Goal: Contribute content: Add original content to the website for others to see

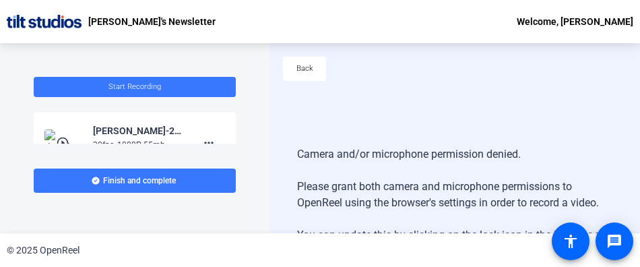
click at [510, 95] on div "Back" at bounding box center [454, 75] width 371 height 65
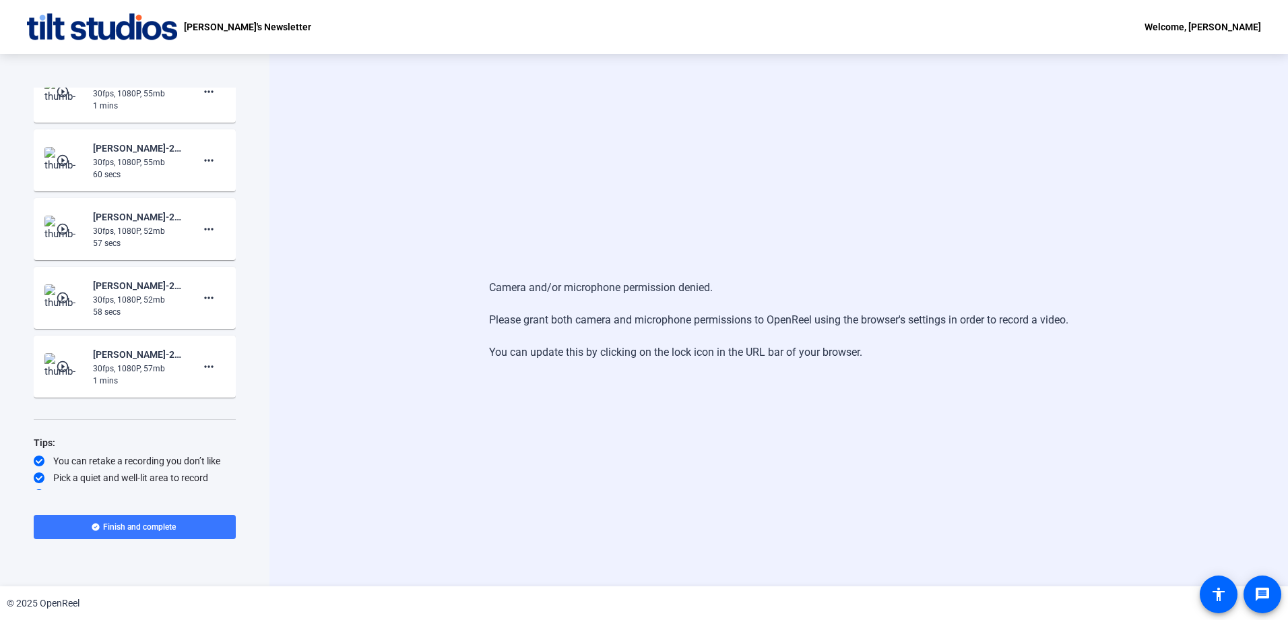
scroll to position [38, 0]
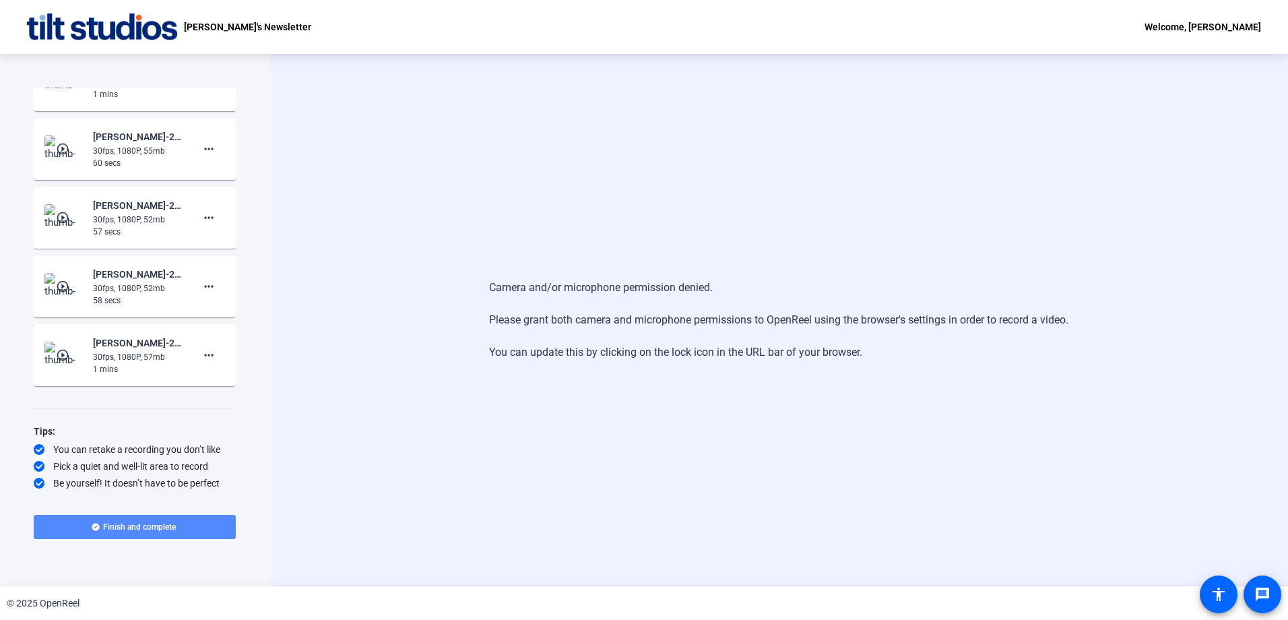
click at [137, 531] on span "Finish and complete" at bounding box center [139, 526] width 73 height 11
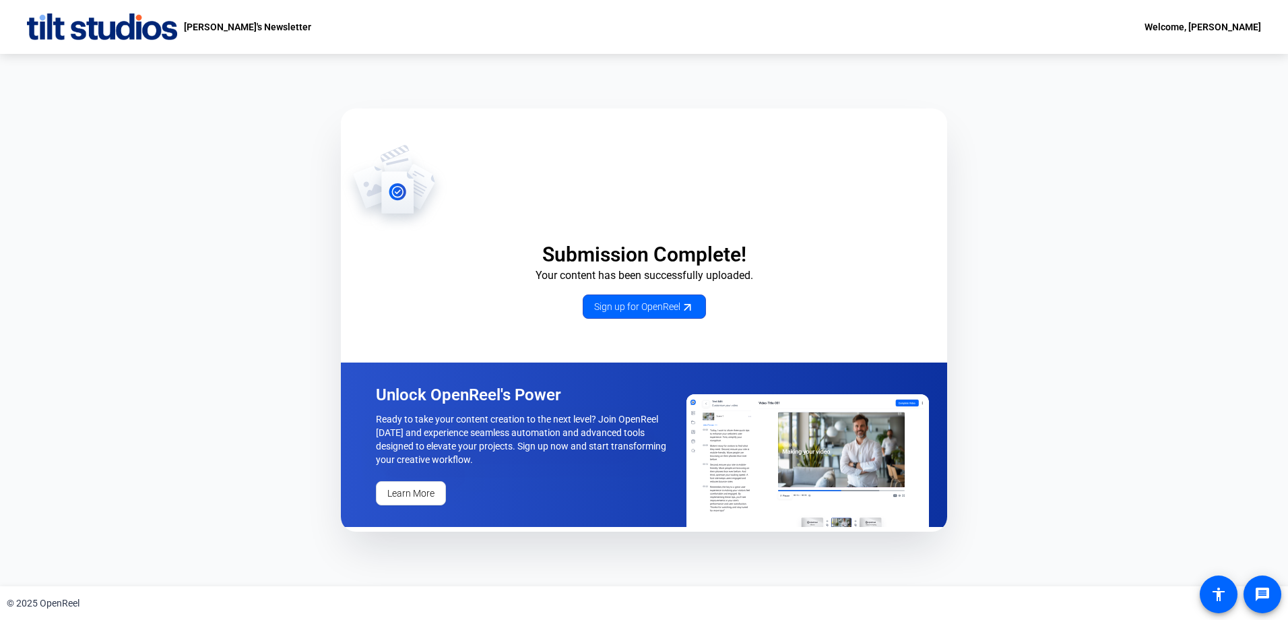
click at [168, 282] on div "Submission Complete! Your content has been successfully uploaded. Sign up for O…" at bounding box center [644, 320] width 1288 height 532
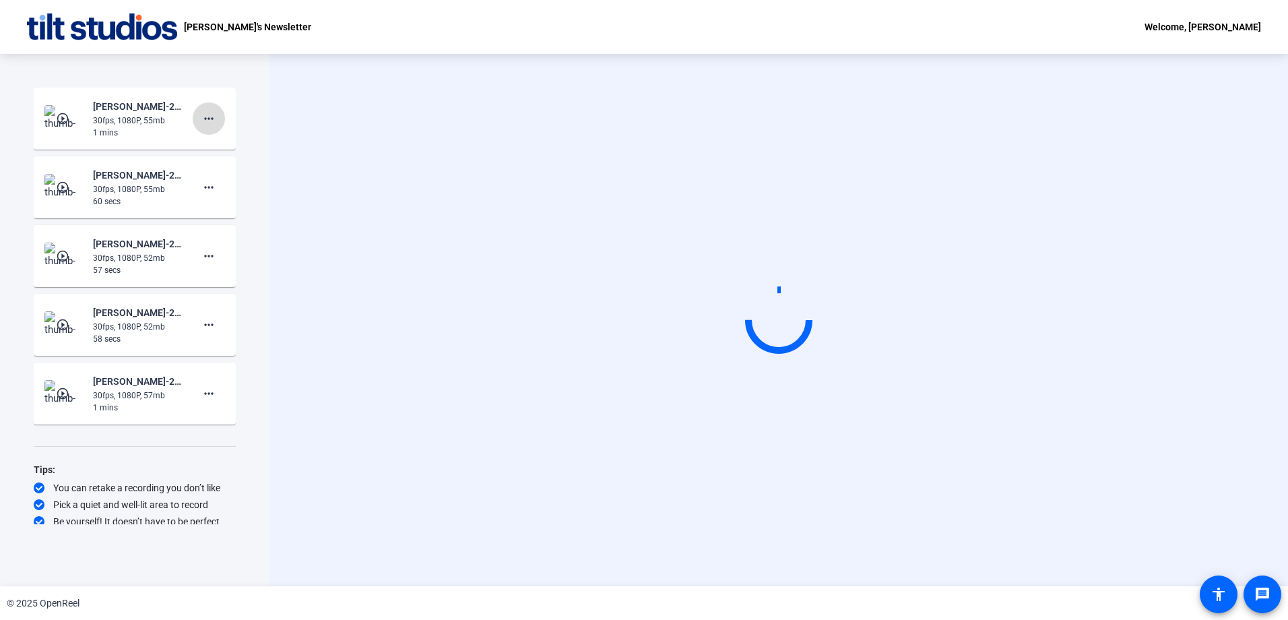
click at [210, 119] on mat-icon "more_horiz" at bounding box center [209, 118] width 16 height 16
click at [207, 161] on span "Retake" at bounding box center [224, 164] width 54 height 16
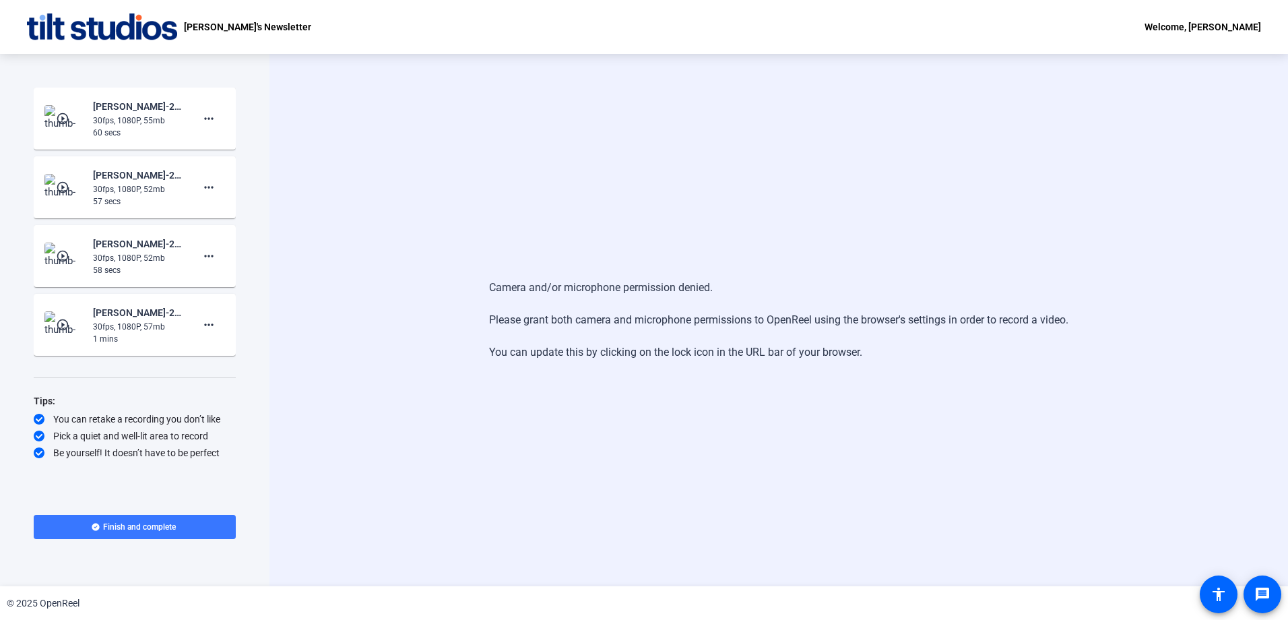
click at [1201, 30] on div "Welcome, [PERSON_NAME]" at bounding box center [1203, 27] width 117 height 16
click at [1010, 28] on div at bounding box center [644, 310] width 1288 height 620
click at [319, 342] on div "Camera and/or microphone permission denied. Please grant both camera and microp…" at bounding box center [778, 320] width 1019 height 532
click at [144, 73] on div "Start Recording play_circle_outline Emily Yamamoto-25-16164250-OPT-Chuck Swenss…" at bounding box center [134, 320] width 269 height 532
click at [95, 69] on div "Start Recording play_circle_outline [PERSON_NAME]-25-16164250-OPT-[PERSON_NAME]…" at bounding box center [134, 320] width 269 height 532
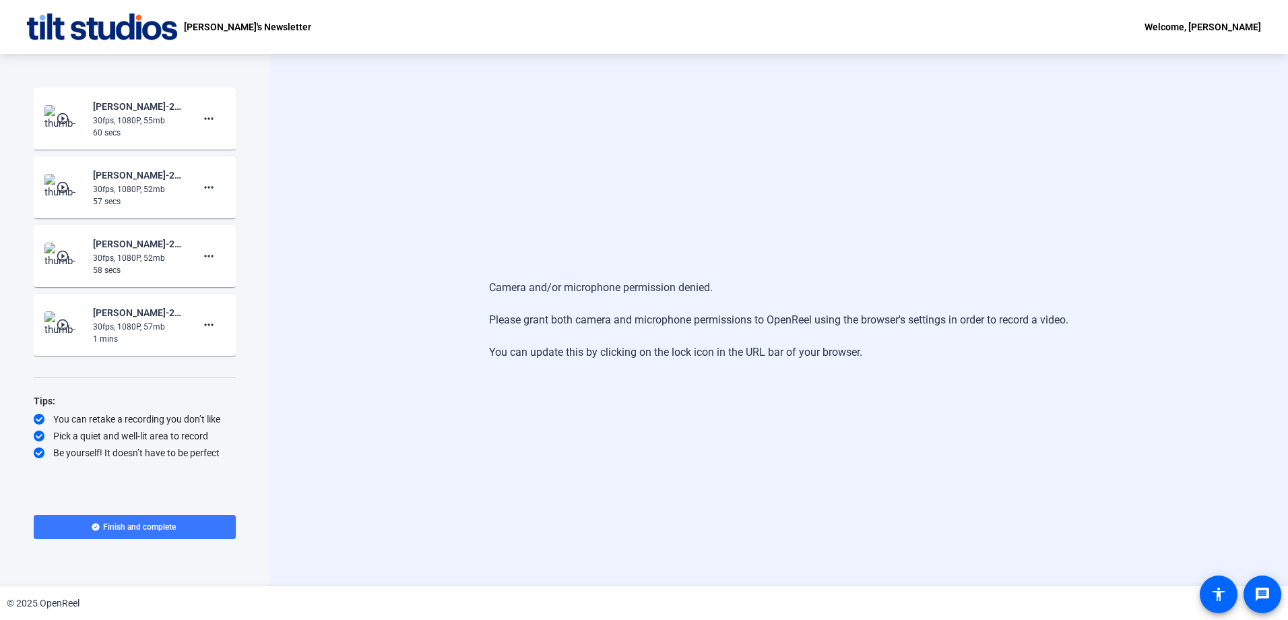
click at [431, 149] on div "Camera and/or microphone permission denied. Please grant both camera and microp…" at bounding box center [778, 320] width 1019 height 532
click at [209, 333] on span at bounding box center [209, 325] width 32 height 32
click at [225, 367] on span "Retake" at bounding box center [230, 370] width 54 height 16
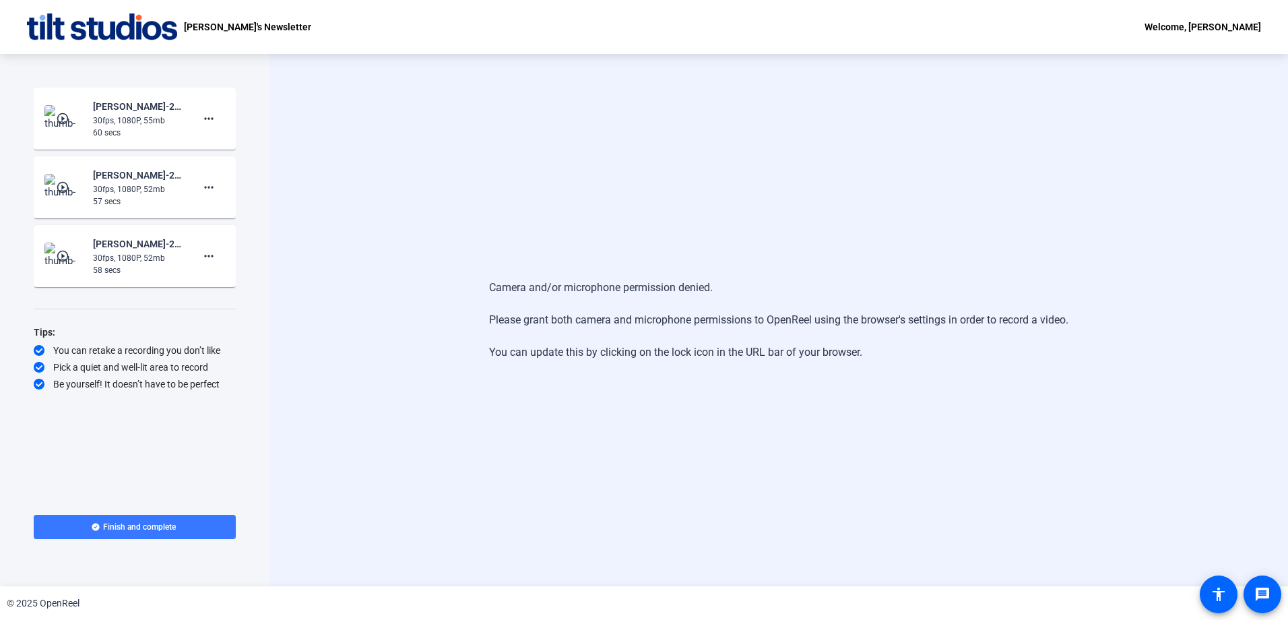
drag, startPoint x: 525, startPoint y: 127, endPoint x: 513, endPoint y: 122, distance: 13.9
click at [525, 127] on div "Camera and/or microphone permission denied. Please grant both camera and microp…" at bounding box center [778, 320] width 1019 height 532
drag, startPoint x: 100, startPoint y: 33, endPoint x: 269, endPoint y: 26, distance: 169.9
click at [269, 26] on div "Chuck's Newsletter Welcome, Emily Yamamoto" at bounding box center [644, 27] width 1288 height 54
click at [1181, 26] on div "Welcome, [PERSON_NAME]" at bounding box center [1203, 27] width 117 height 16
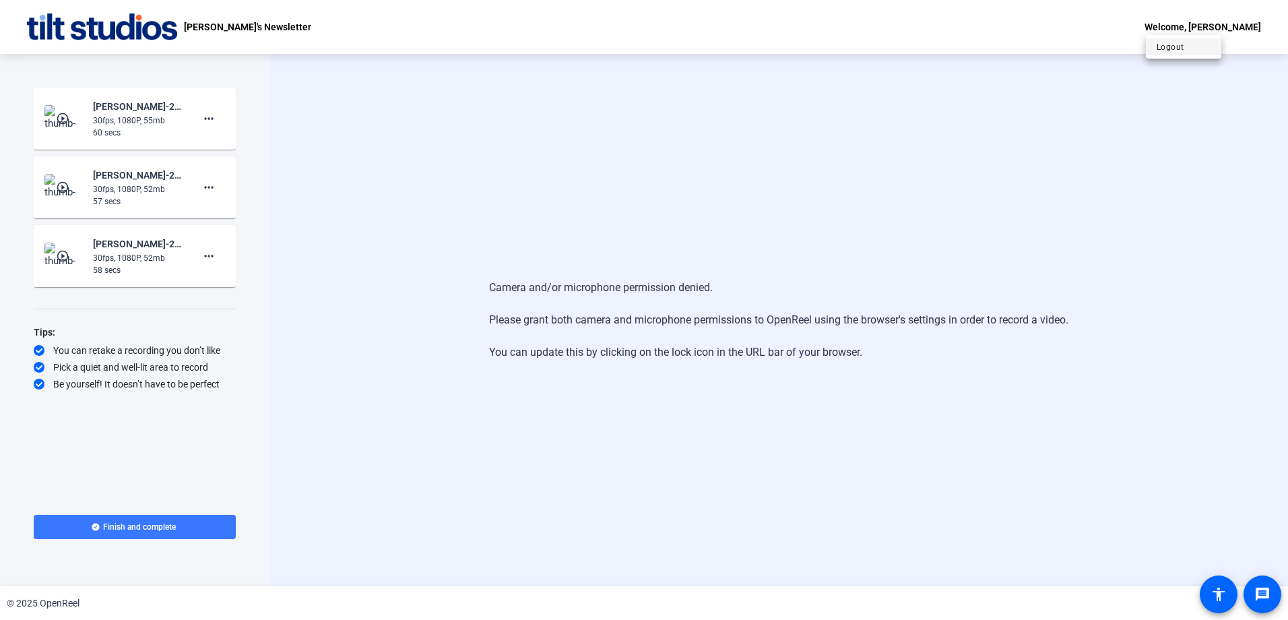
click at [1179, 48] on span "Logout" at bounding box center [1184, 47] width 54 height 16
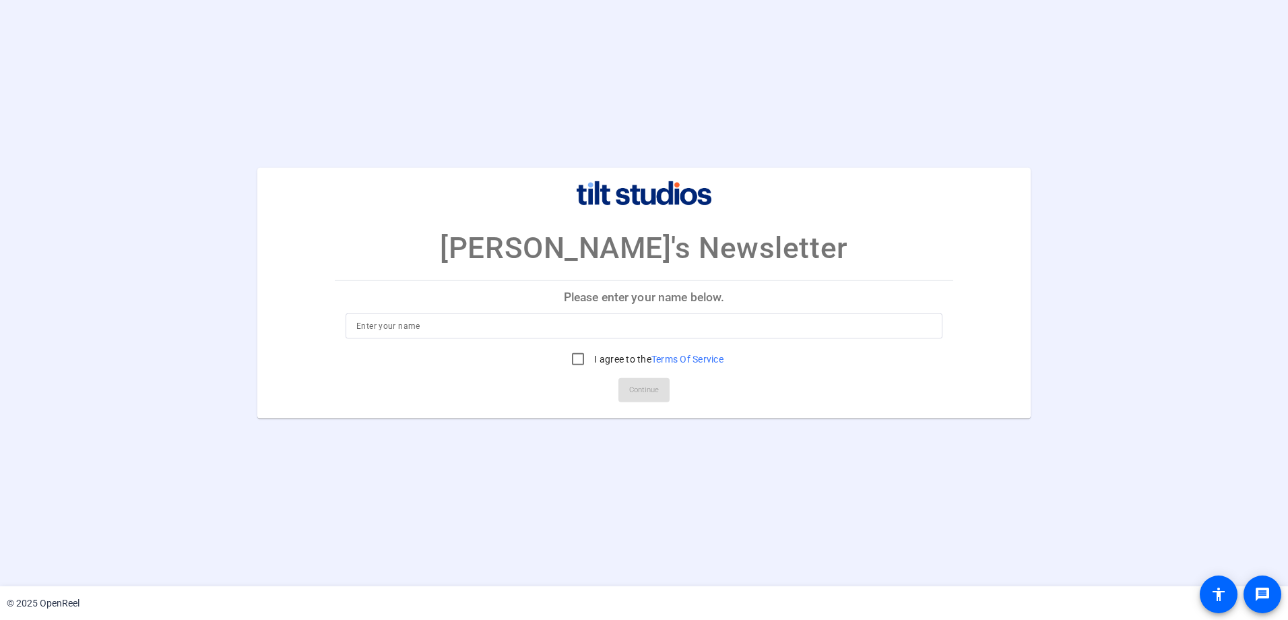
click at [692, 299] on p "Please enter your name below." at bounding box center [644, 297] width 618 height 32
click at [666, 333] on input at bounding box center [643, 326] width 575 height 16
type input "Emily Yamamoto"
click at [577, 363] on input "I agree to the Terms Of Service" at bounding box center [578, 359] width 27 height 27
checkbox input "true"
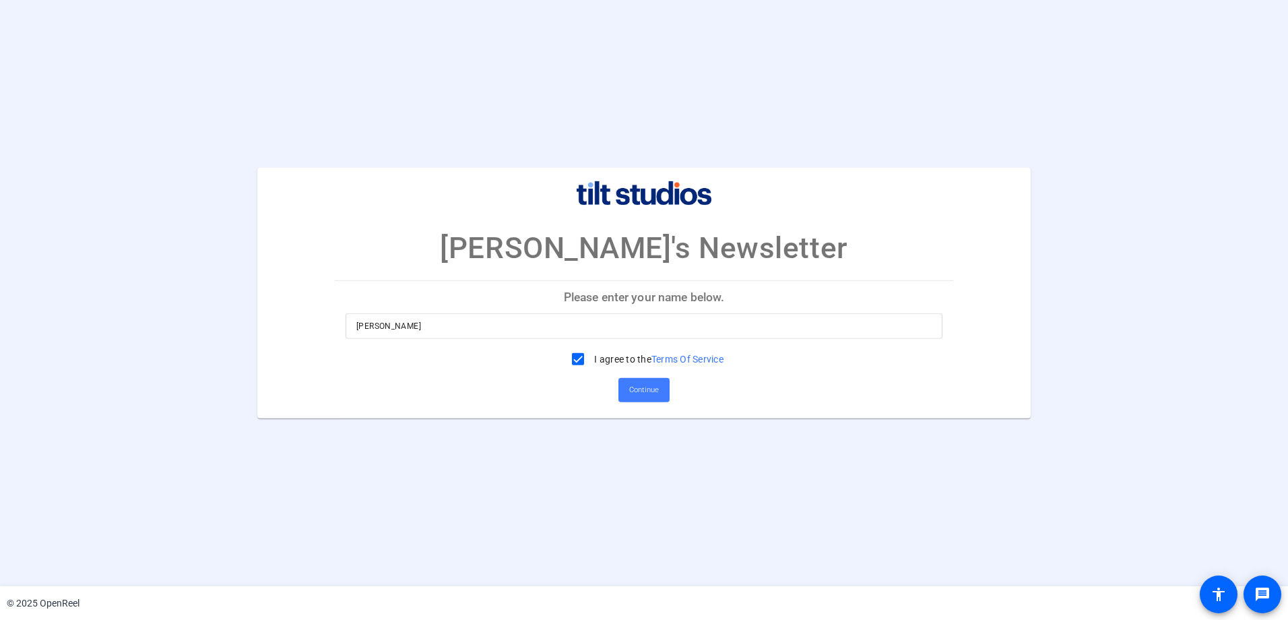
click at [645, 387] on span "Continue" at bounding box center [644, 390] width 30 height 20
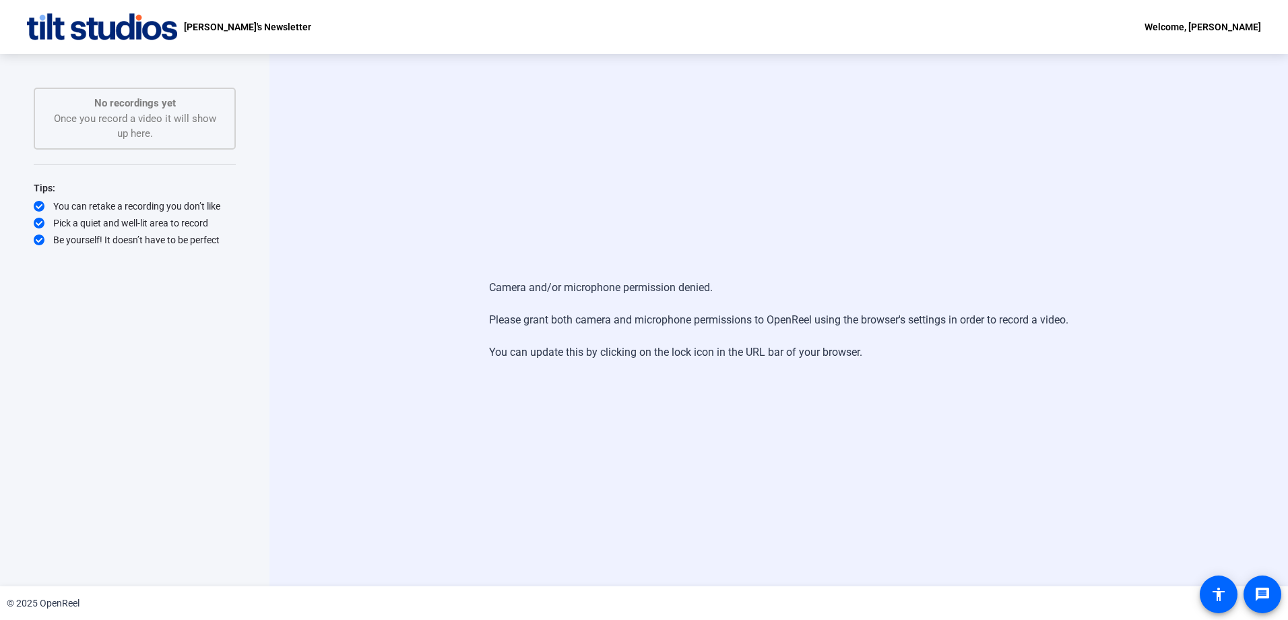
click at [1226, 23] on div "Welcome, [PERSON_NAME]" at bounding box center [1203, 27] width 117 height 16
click at [816, 104] on div at bounding box center [644, 310] width 1288 height 620
click at [67, 36] on img at bounding box center [102, 26] width 150 height 27
click at [1228, 26] on div "Welcome, [PERSON_NAME]" at bounding box center [1203, 27] width 117 height 16
click at [978, 212] on div at bounding box center [644, 310] width 1288 height 620
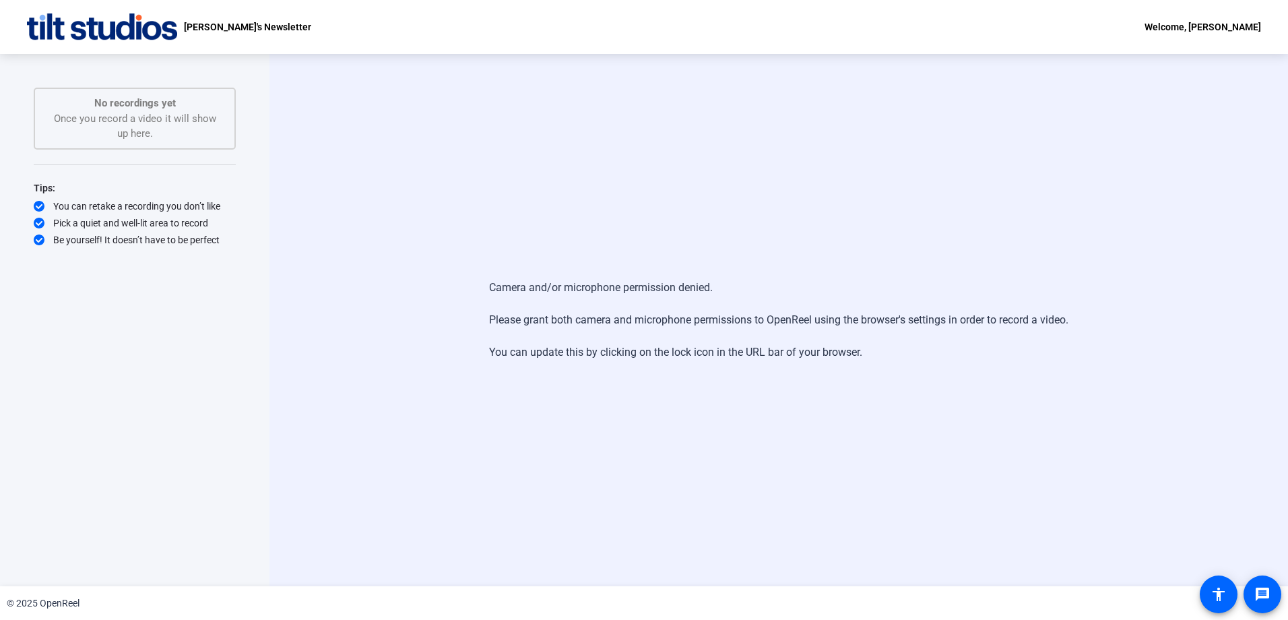
click at [422, 599] on div "© 2025 OpenReel" at bounding box center [644, 603] width 1288 height 34
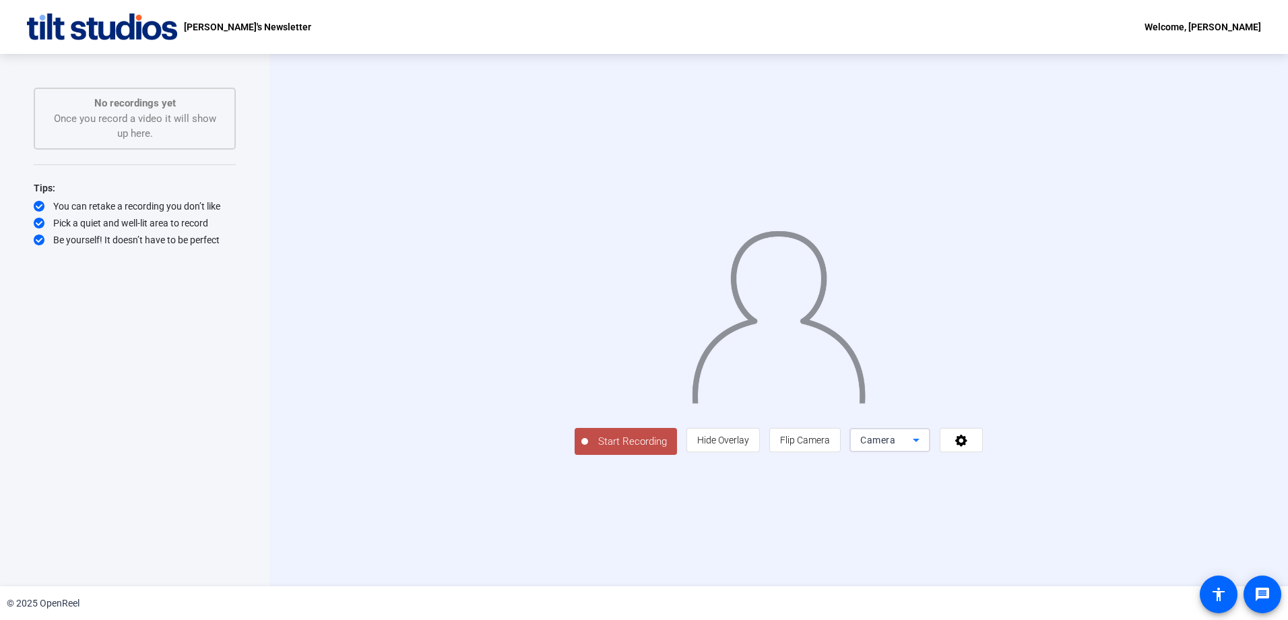
click at [895, 445] on span "Camera" at bounding box center [877, 439] width 35 height 11
click at [1066, 501] on span "Screen And Camera" at bounding box center [1060, 502] width 70 height 32
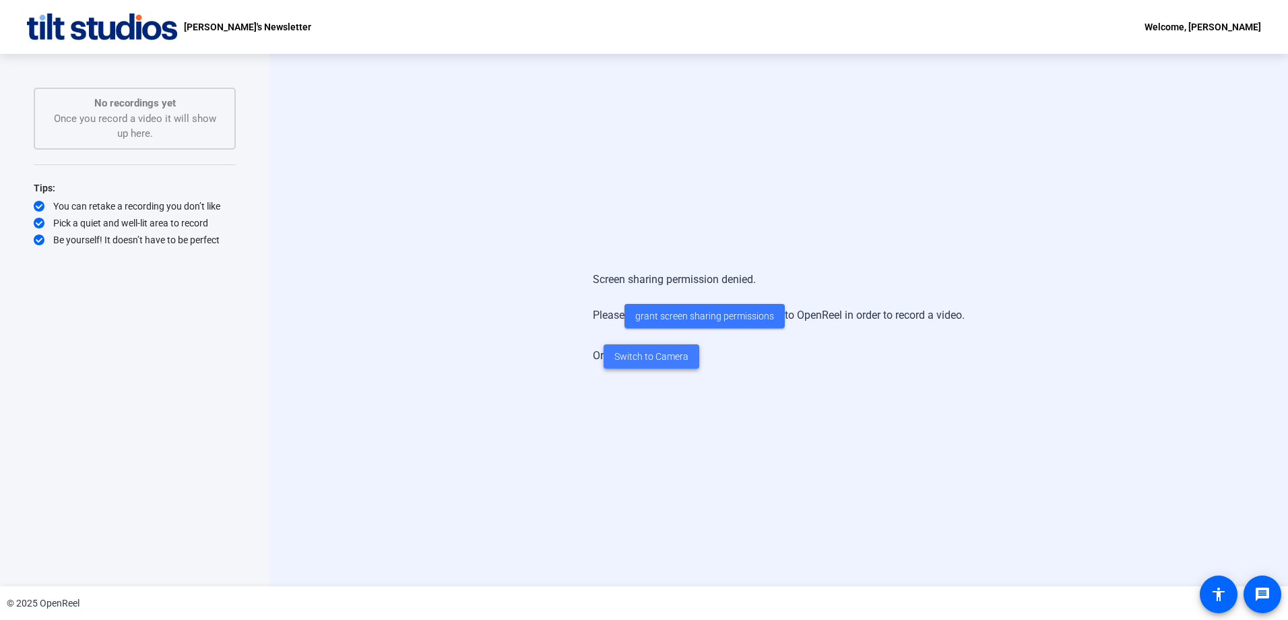
click at [678, 360] on span "Switch to Camera" at bounding box center [651, 357] width 74 height 14
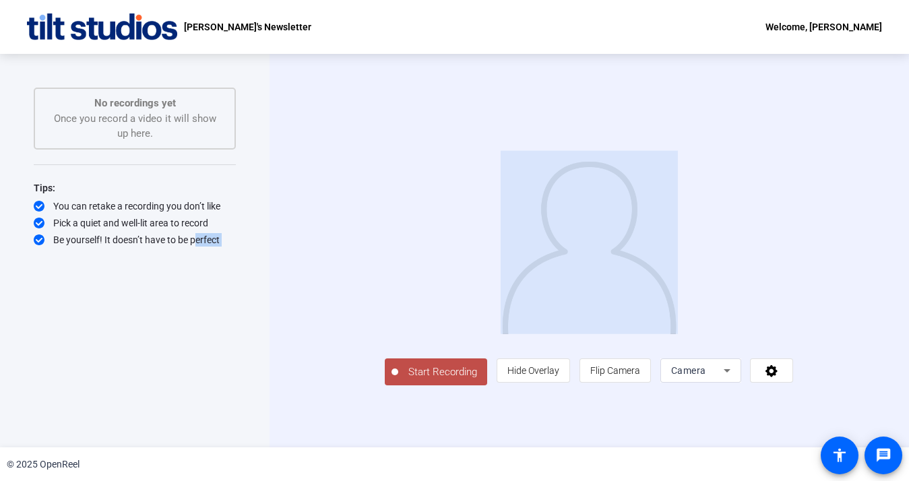
drag, startPoint x: 191, startPoint y: 310, endPoint x: 1025, endPoint y: 317, distance: 834.0
click at [909, 317] on html "Accessibility Screen-Reader Guide, Feedback, and Issue Reporting | New window […" at bounding box center [454, 240] width 909 height 481
click at [677, 213] on img at bounding box center [589, 242] width 176 height 184
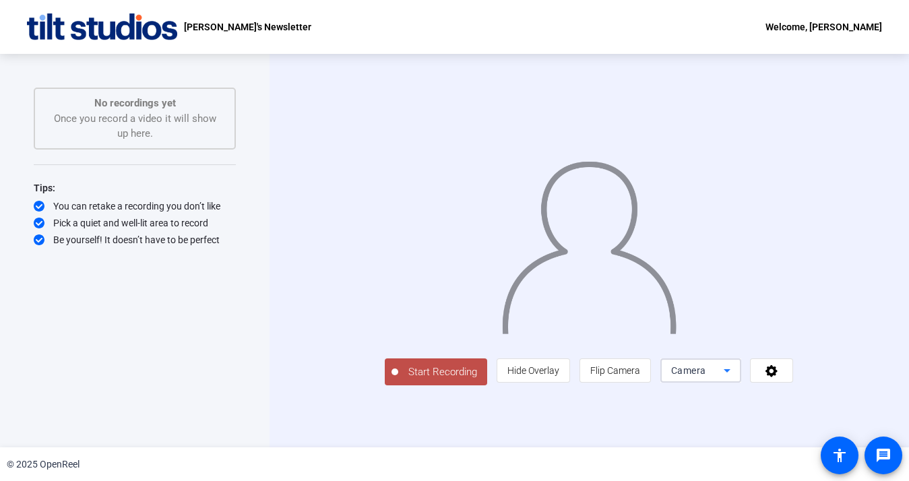
click at [706, 376] on span "Camera" at bounding box center [688, 370] width 35 height 11
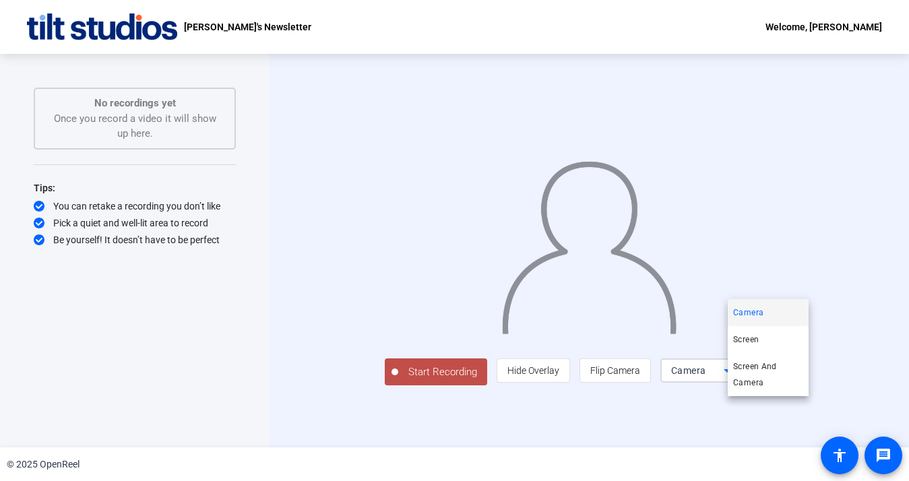
click at [770, 412] on div at bounding box center [454, 240] width 909 height 481
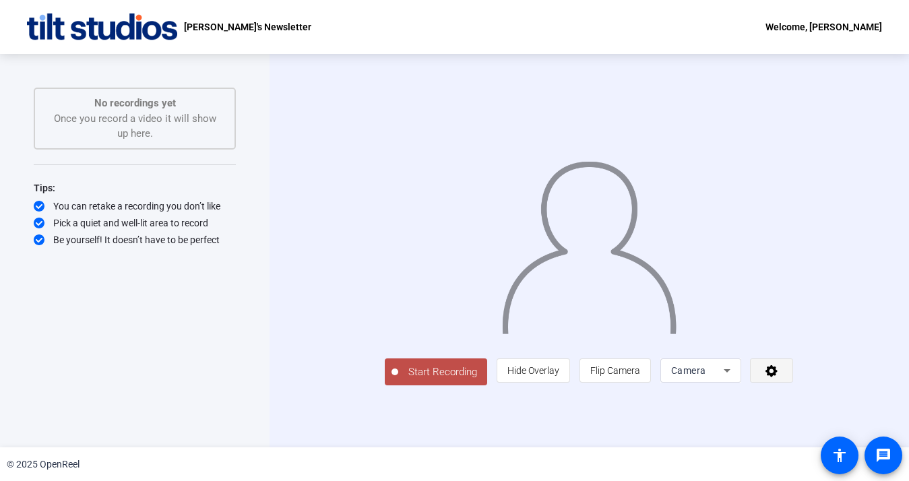
click at [792, 387] on span at bounding box center [771, 370] width 42 height 32
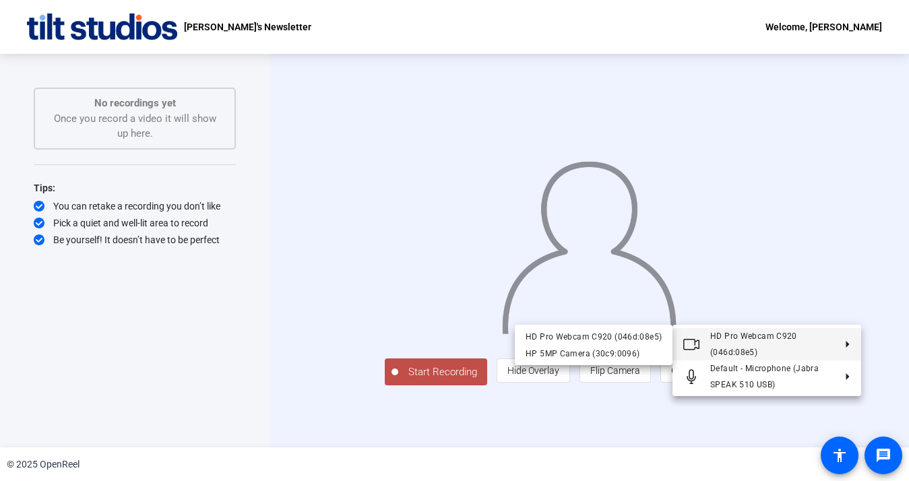
click at [763, 340] on span "HD Pro Webcam C920 (046d:08e5)" at bounding box center [753, 344] width 87 height 26
click at [628, 336] on div "HD Pro Webcam C920 (046d:08e5)" at bounding box center [593, 337] width 136 height 16
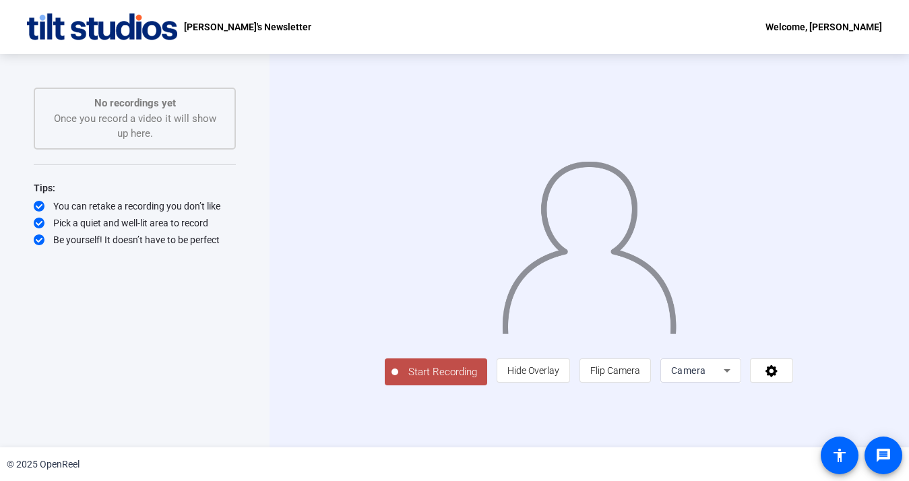
click at [398, 380] on span "Start Recording" at bounding box center [442, 371] width 89 height 15
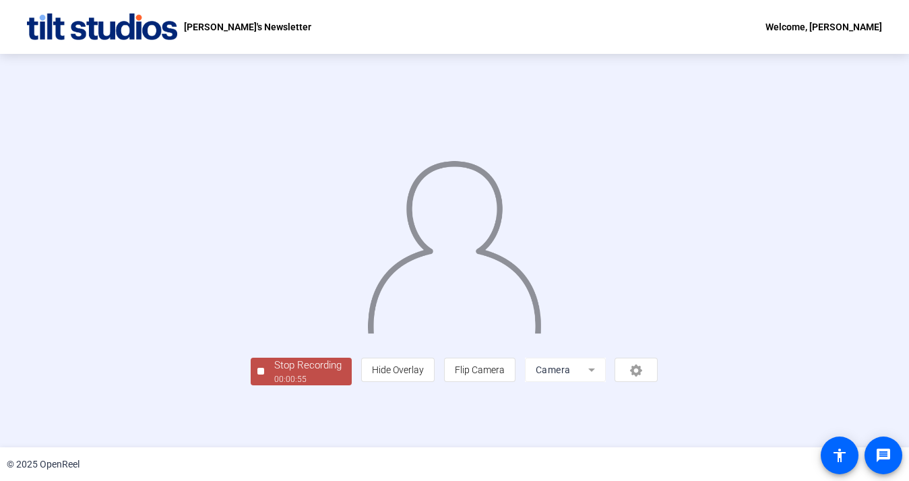
click at [366, 294] on img at bounding box center [454, 241] width 176 height 183
click at [274, 373] on div "Stop Recording" at bounding box center [307, 365] width 67 height 15
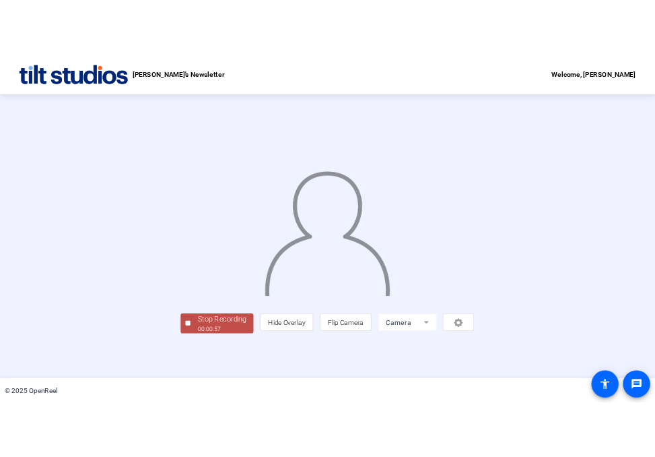
scroll to position [0, 0]
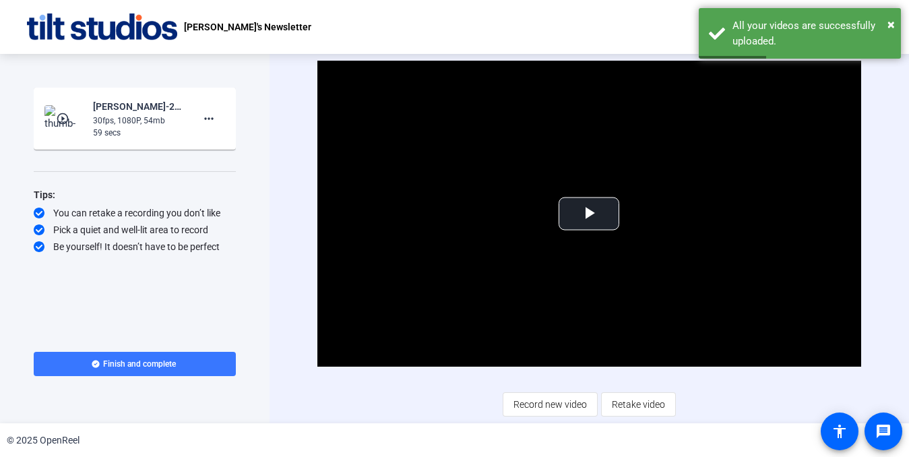
drag, startPoint x: 559, startPoint y: 377, endPoint x: 567, endPoint y: 369, distance: 11.0
click at [559, 377] on div "Video Player is loading. Play Video Play Mute Current Time 0:00 / Duration 0:58…" at bounding box center [589, 238] width 544 height 355
click at [589, 214] on span "Video Player" at bounding box center [589, 214] width 0 height 0
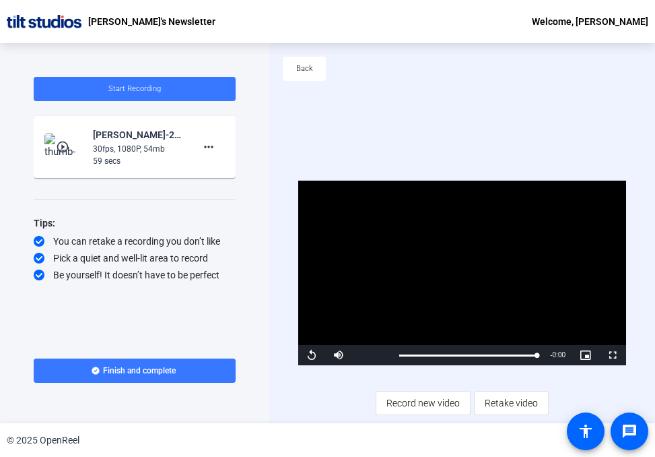
click at [204, 318] on div "Start Recording play_circle_outline Emily Yamamoto-25-16164250-OPT-Chuck Swenss…" at bounding box center [135, 205] width 202 height 257
click at [507, 408] on span "Retake video" at bounding box center [511, 403] width 53 height 26
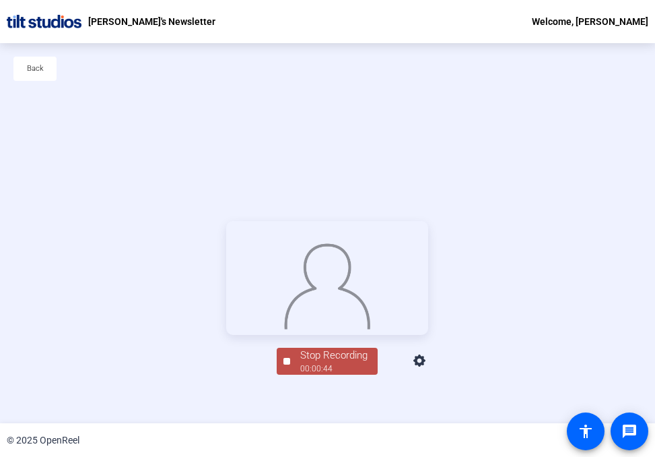
click at [361, 329] on img at bounding box center [328, 283] width 88 height 91
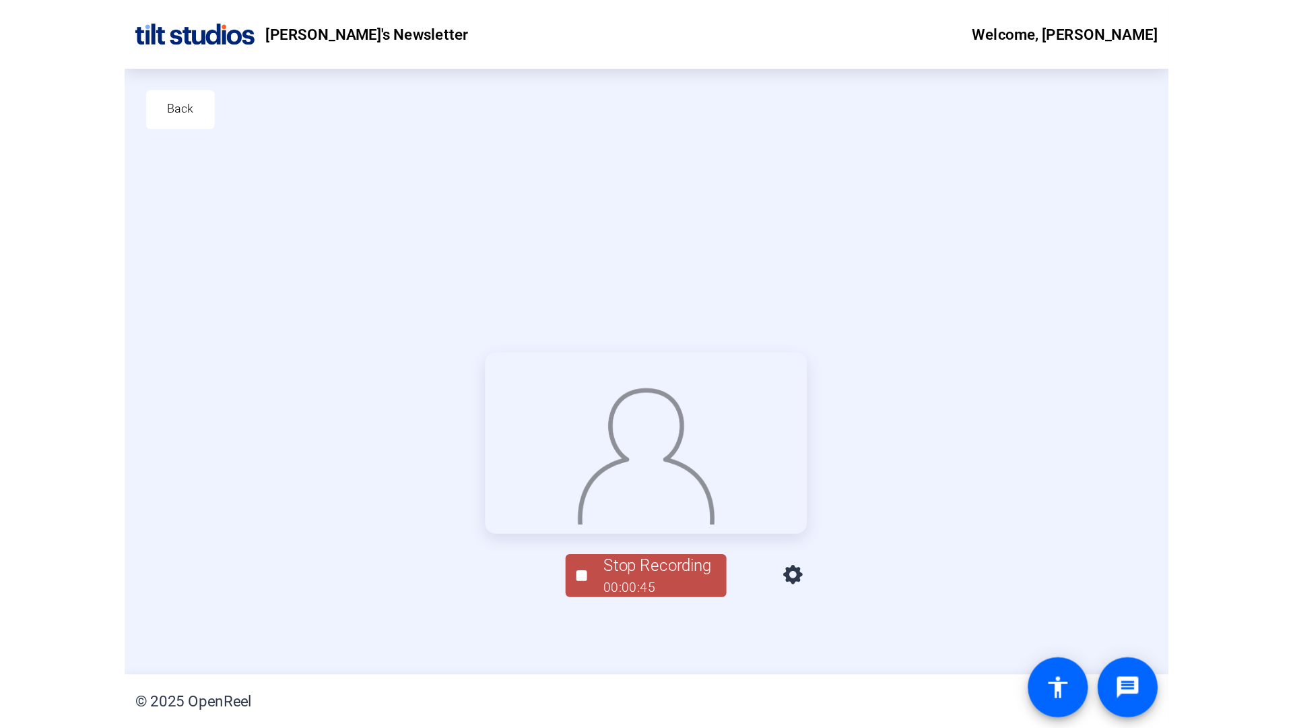
scroll to position [65, 0]
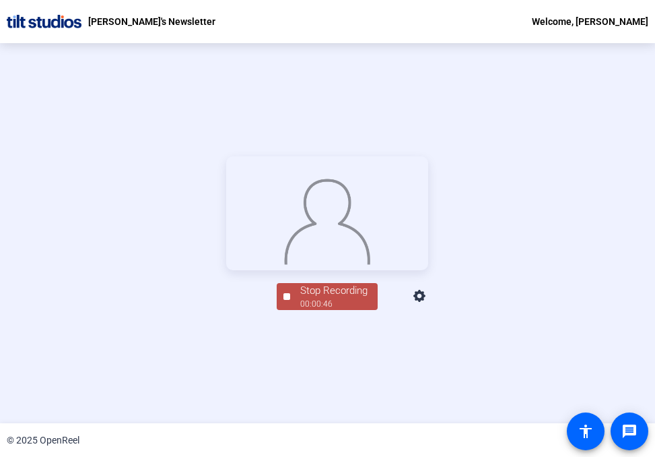
click at [333, 298] on div "Stop Recording" at bounding box center [333, 290] width 67 height 15
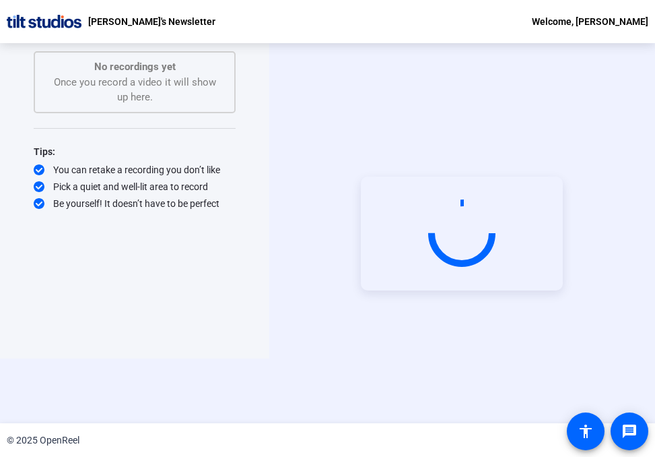
click at [459, 290] on video at bounding box center [462, 233] width 202 height 114
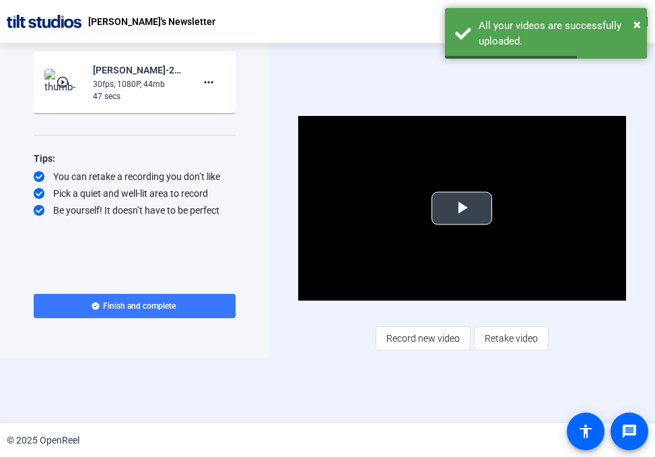
click at [462, 208] on span "Video Player" at bounding box center [462, 208] width 0 height 0
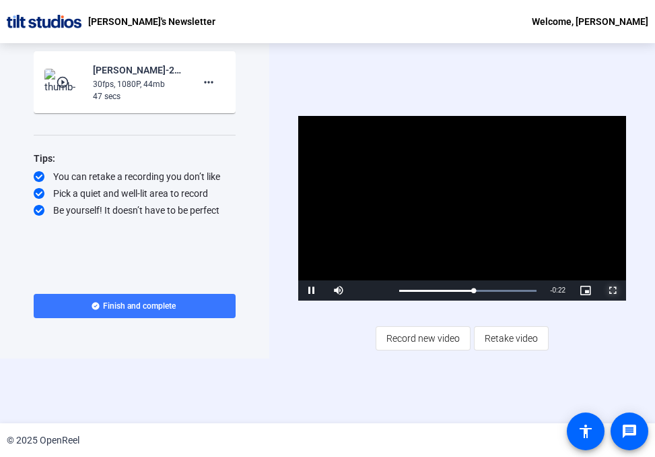
click at [617, 290] on span "Video Player" at bounding box center [613, 290] width 27 height 0
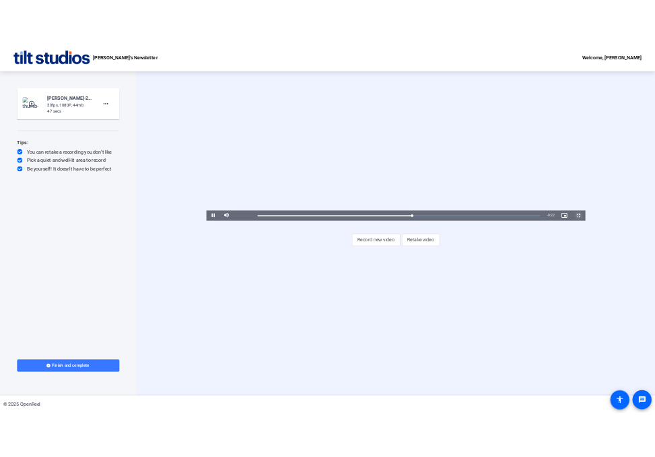
scroll to position [0, 0]
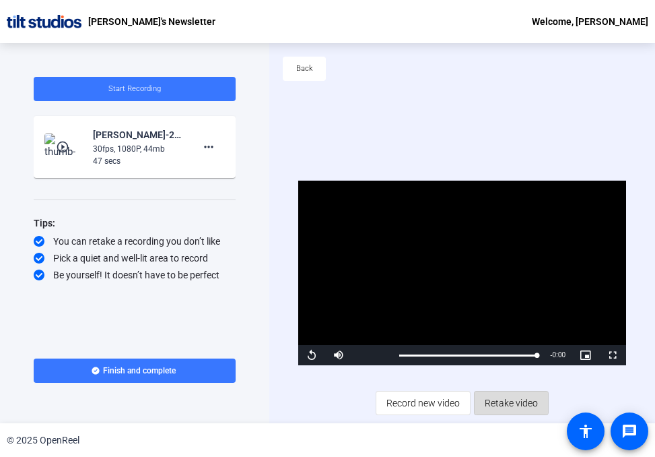
click at [503, 400] on span "Retake video" at bounding box center [511, 403] width 53 height 26
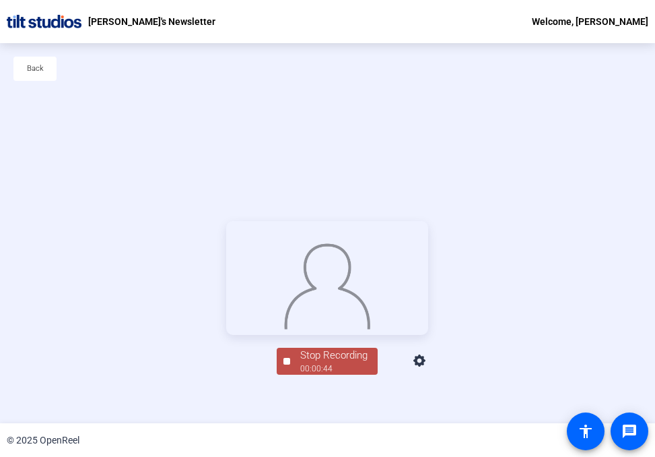
click at [226, 328] on div at bounding box center [327, 278] width 202 height 114
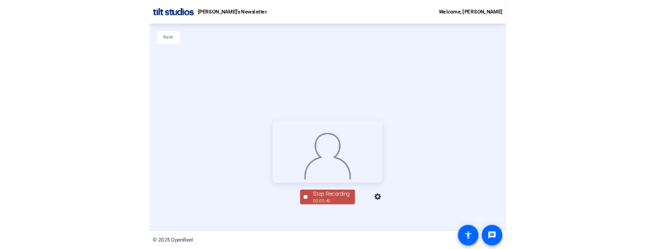
scroll to position [65, 0]
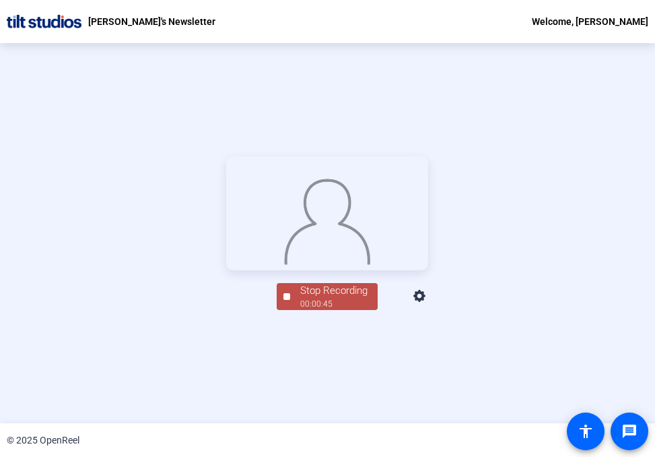
click at [330, 298] on div "Stop Recording" at bounding box center [333, 290] width 67 height 15
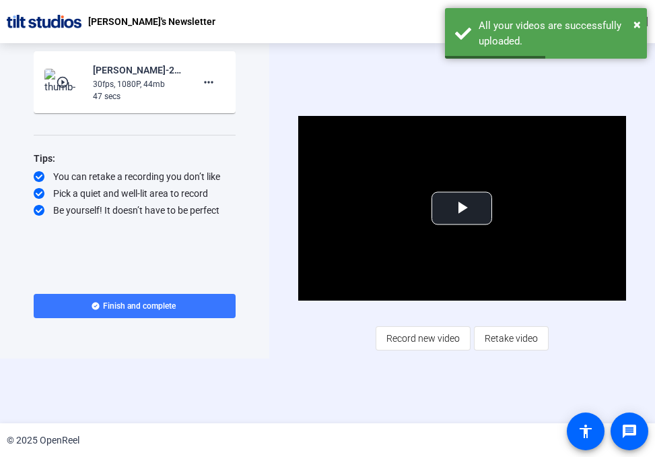
click at [323, 337] on div "Video Player is loading. Play Video Play Mute Current Time 0:00 / Duration 0:47…" at bounding box center [462, 233] width 328 height 234
click at [462, 208] on span "Video Player" at bounding box center [462, 208] width 0 height 0
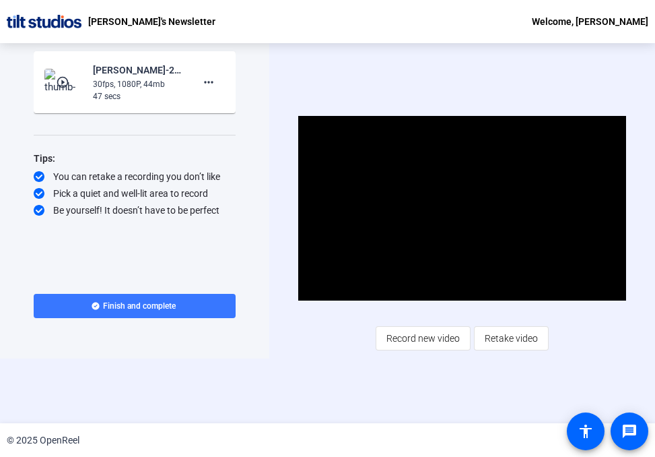
click at [280, 339] on div "Video Player is loading. Play Video Pause Mute Current Time 0:34 / Duration 0:4…" at bounding box center [462, 233] width 386 height 380
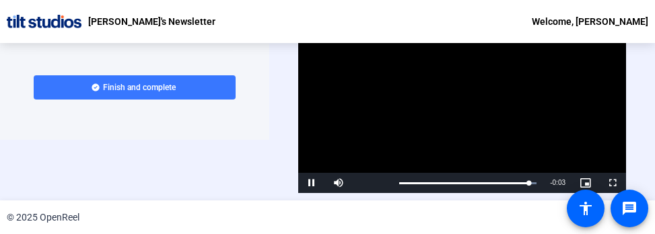
scroll to position [105, 0]
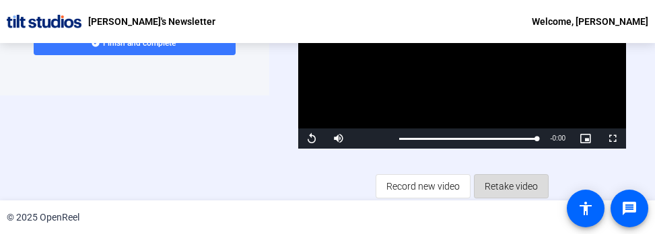
click at [505, 187] on span "Retake video" at bounding box center [511, 187] width 53 height 26
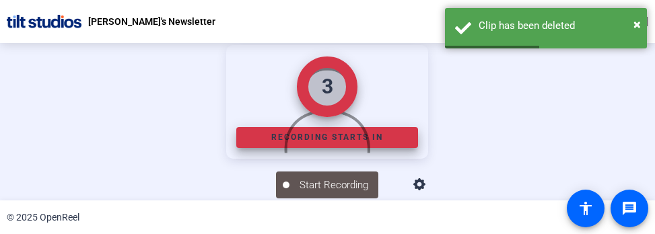
scroll to position [20, 0]
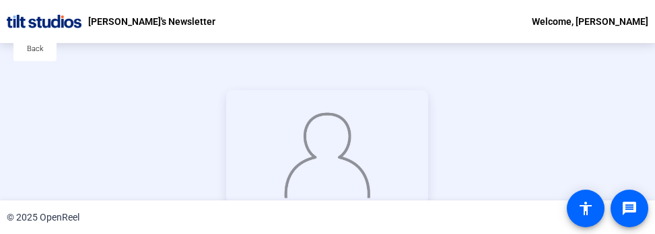
click at [9, 170] on div "Stop Recording 00:00:45 person Hide Overlay flip Flip Camera Camera" at bounding box center [327, 167] width 655 height 158
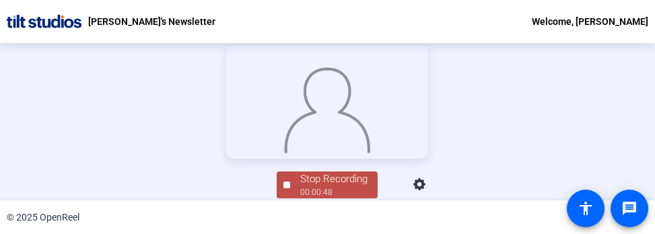
click at [346, 190] on div "00:00:48" at bounding box center [333, 193] width 67 height 12
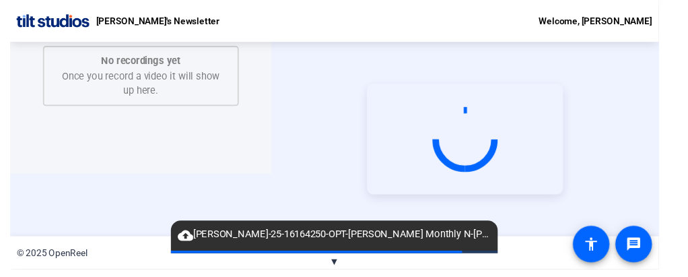
scroll to position [0, 0]
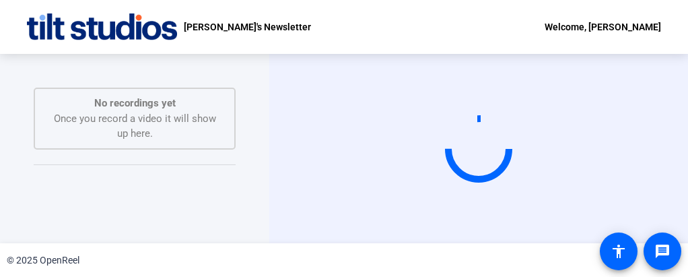
click at [406, 35] on div "Chuck's Newsletter Welcome, Emily Yamamoto" at bounding box center [344, 27] width 688 height 54
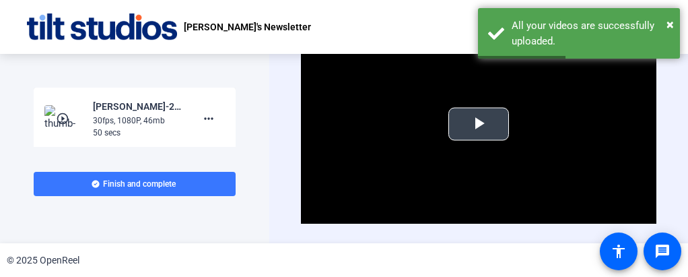
click at [479, 124] on span "Video Player" at bounding box center [479, 124] width 0 height 0
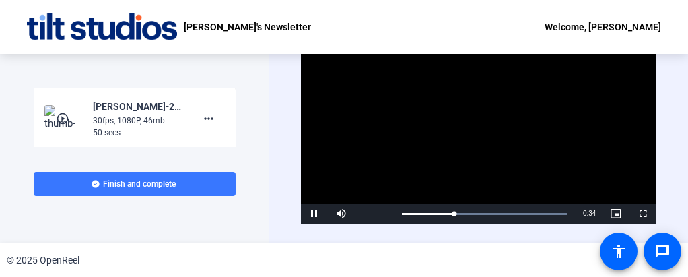
scroll to position [33, 0]
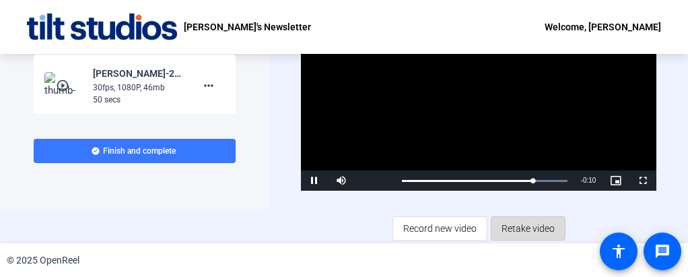
click at [511, 226] on span "Retake video" at bounding box center [528, 229] width 53 height 26
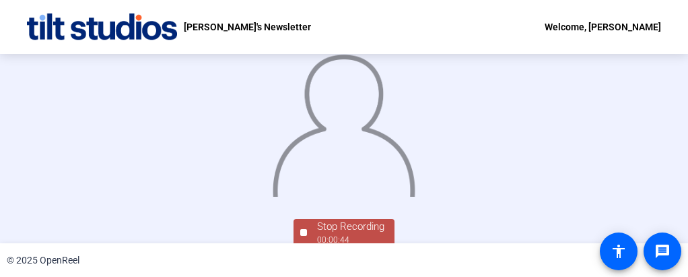
click at [18, 155] on div "Stop Recording 00:00:44 person Hide Overlay flip Flip Camera Camera" at bounding box center [344, 148] width 688 height 189
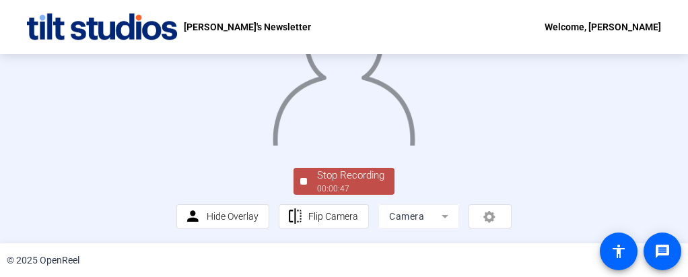
click at [324, 182] on div "Stop Recording" at bounding box center [350, 175] width 67 height 15
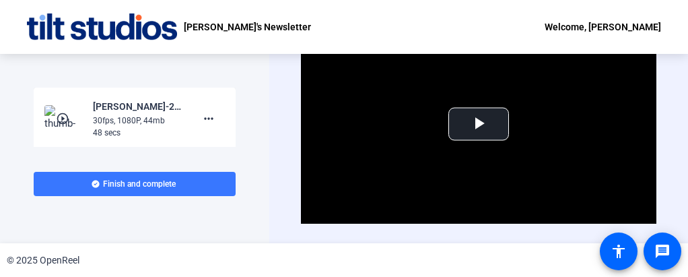
click at [18, 107] on div "Start Recording play_circle_outline Emily Yamamoto-25-16164250-OPT-Chuck Swenss…" at bounding box center [134, 148] width 269 height 189
click at [479, 124] on span "Video Player" at bounding box center [479, 124] width 0 height 0
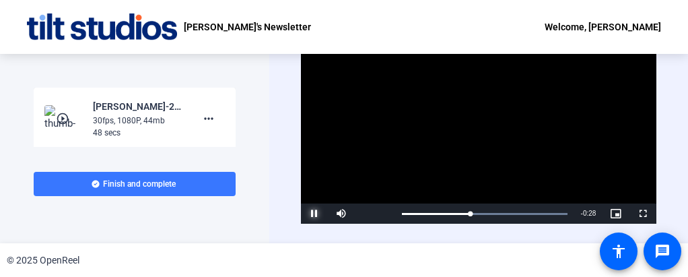
click at [311, 214] on span "Video Player" at bounding box center [314, 214] width 27 height 0
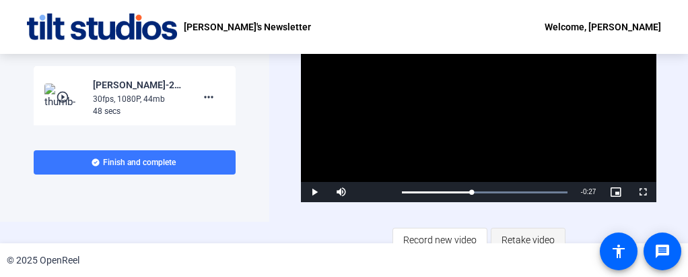
scroll to position [33, 0]
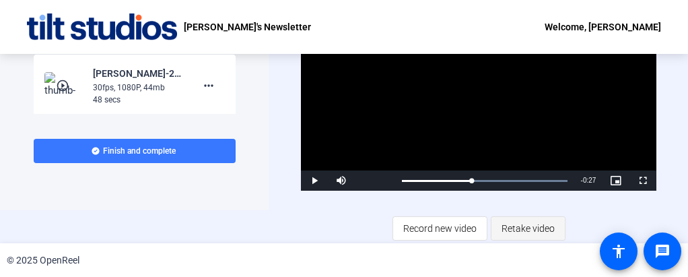
click at [544, 224] on span "Retake video" at bounding box center [528, 229] width 53 height 26
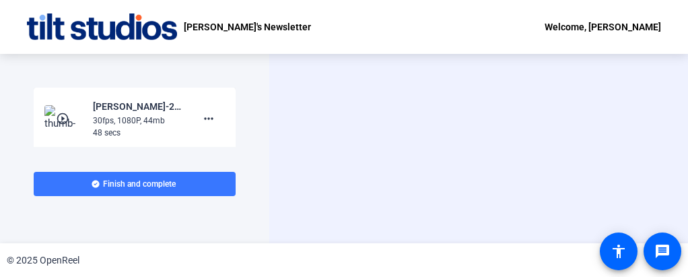
scroll to position [0, 0]
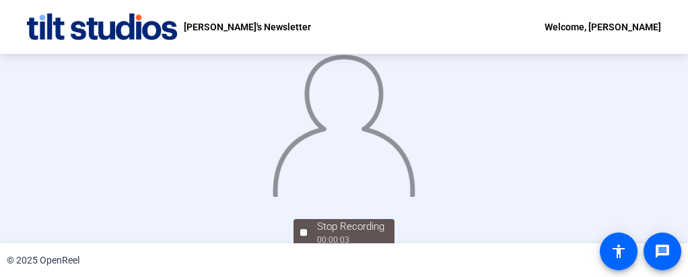
click at [389, 259] on div "© 2025 OpenReel" at bounding box center [344, 260] width 688 height 34
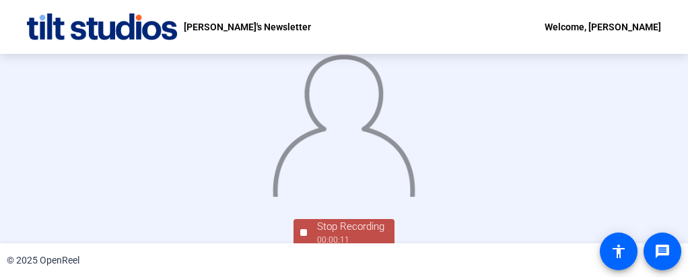
click at [364, 261] on div "© 2025 OpenReel" at bounding box center [344, 260] width 688 height 34
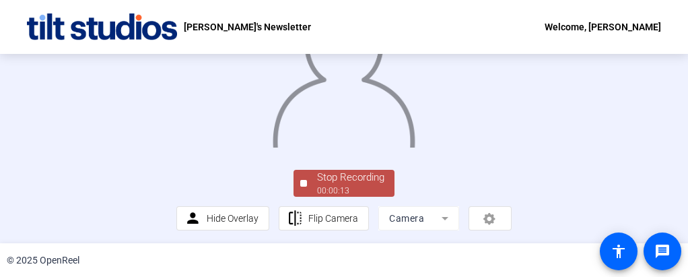
scroll to position [120, 0]
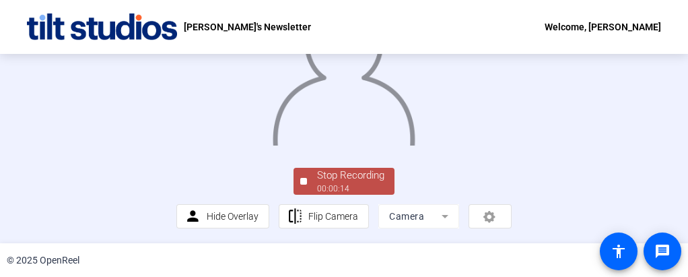
click at [360, 183] on div "Stop Recording" at bounding box center [350, 175] width 67 height 15
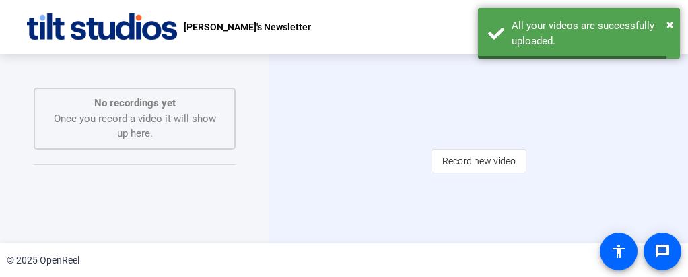
scroll to position [0, 0]
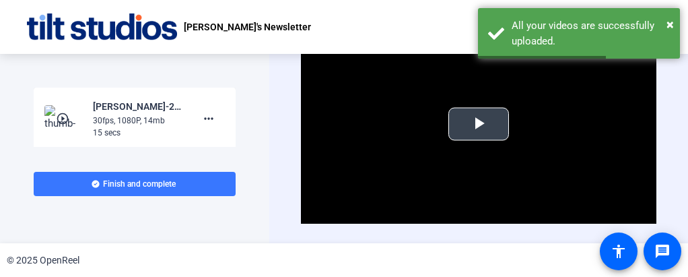
click at [479, 124] on span "Video Player" at bounding box center [479, 124] width 0 height 0
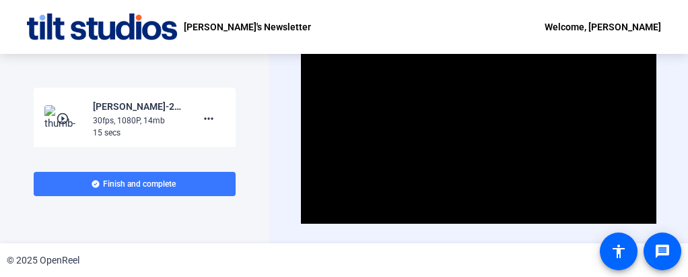
click at [74, 153] on div "Start Recording play_circle_outline Emily Yamamoto-25-16164250-OPT-Chuck Swenss…" at bounding box center [135, 149] width 202 height 122
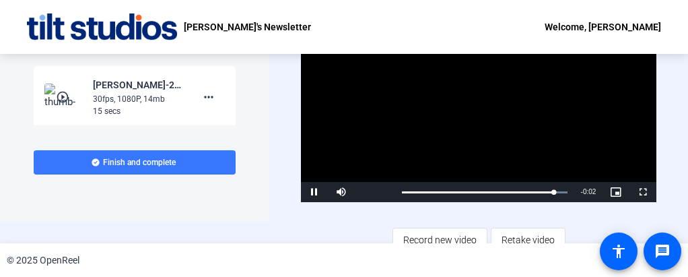
scroll to position [33, 0]
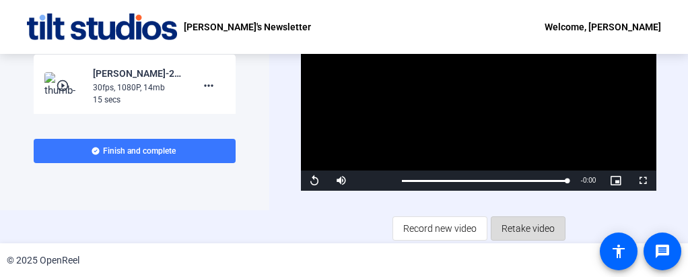
click at [521, 227] on span "Retake video" at bounding box center [528, 229] width 53 height 26
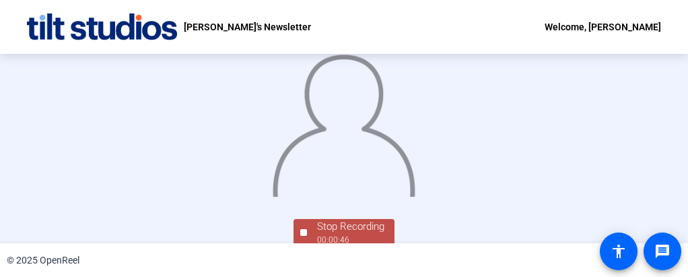
click at [512, 111] on div at bounding box center [343, 112] width 335 height 189
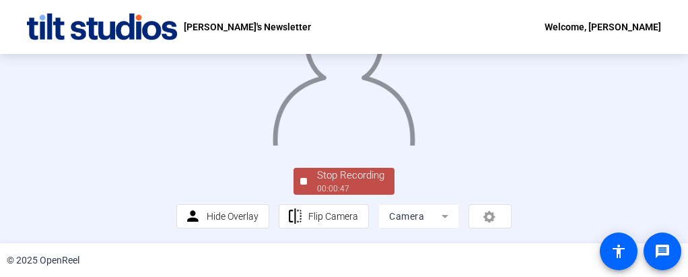
click at [368, 178] on div "Stop Recording" at bounding box center [350, 175] width 67 height 15
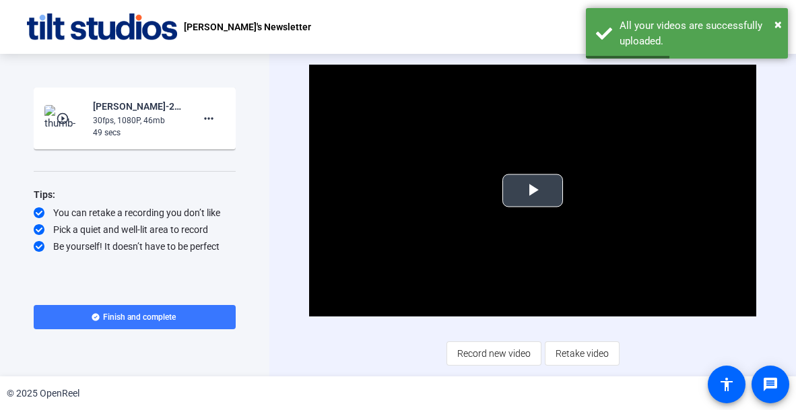
click at [533, 191] on span "Video Player" at bounding box center [533, 191] width 0 height 0
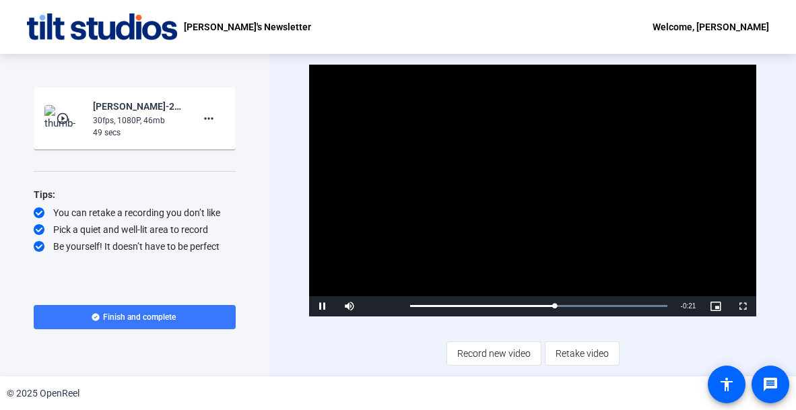
click at [756, 211] on video "Video Player" at bounding box center [533, 191] width 448 height 252
click at [317, 307] on span "Video Player" at bounding box center [322, 307] width 27 height 0
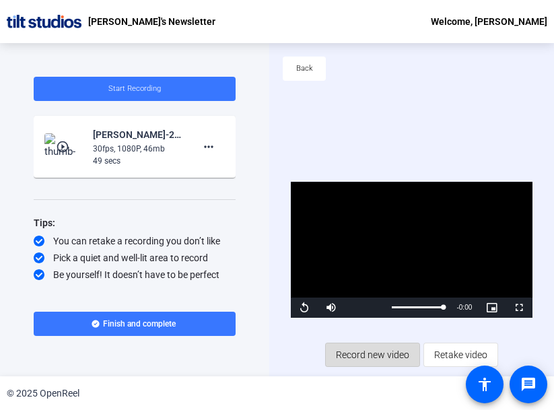
click at [375, 349] on span "Record new video" at bounding box center [372, 355] width 73 height 26
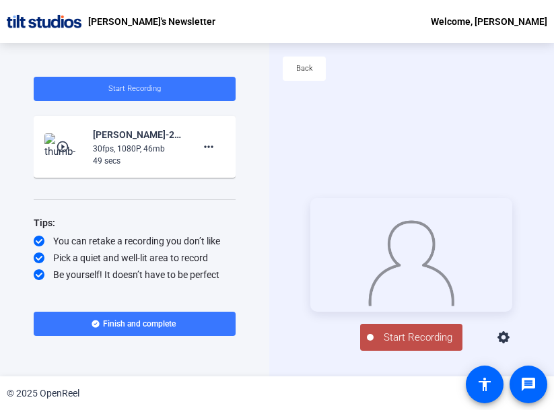
click at [388, 346] on span "Start Recording" at bounding box center [418, 337] width 89 height 15
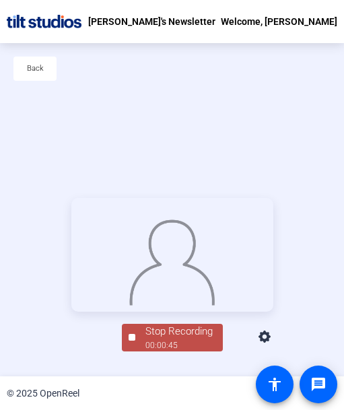
click at [169, 247] on img at bounding box center [173, 260] width 88 height 91
click at [164, 340] on div "Stop Recording" at bounding box center [179, 331] width 67 height 15
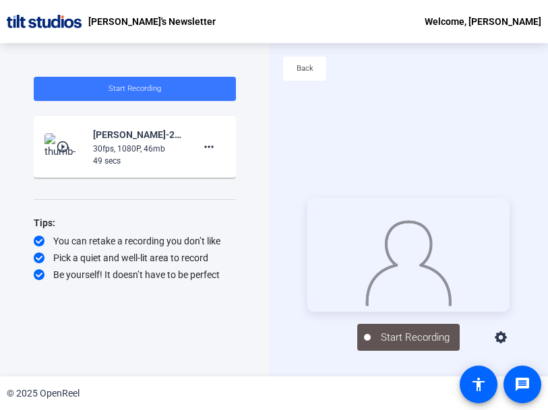
click at [388, 251] on img at bounding box center [409, 260] width 88 height 91
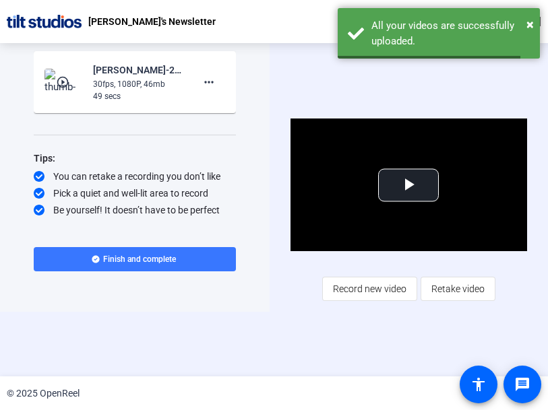
scroll to position [61, 0]
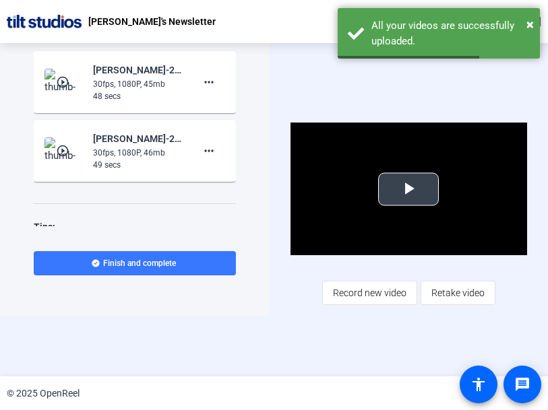
click at [408, 189] on span "Video Player" at bounding box center [408, 189] width 0 height 0
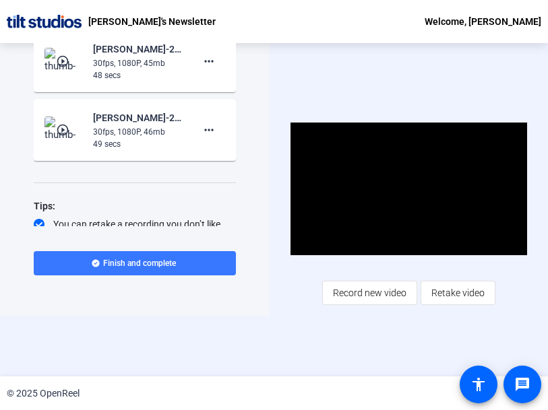
scroll to position [0, 0]
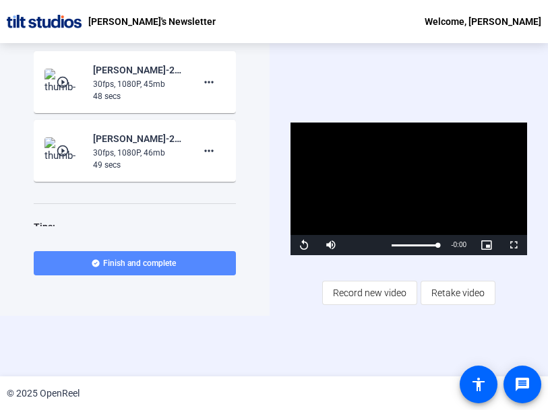
click at [111, 261] on span "Finish and complete" at bounding box center [139, 263] width 73 height 11
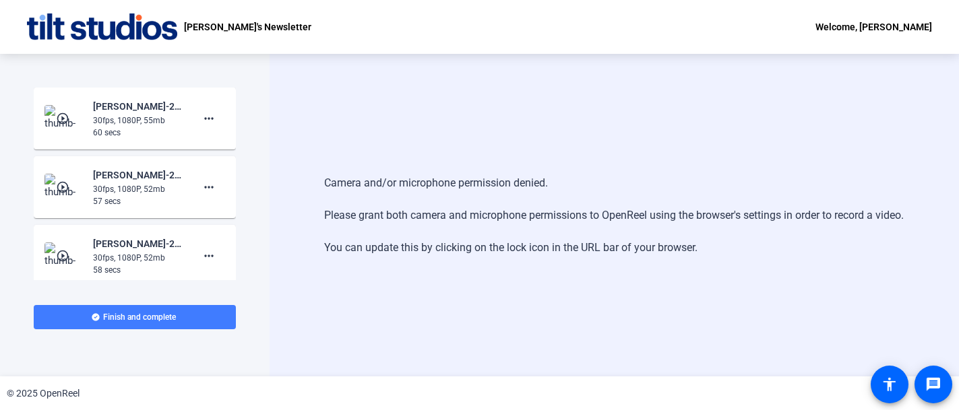
click at [133, 315] on span "Finish and complete" at bounding box center [139, 317] width 73 height 11
